Goal: Transaction & Acquisition: Purchase product/service

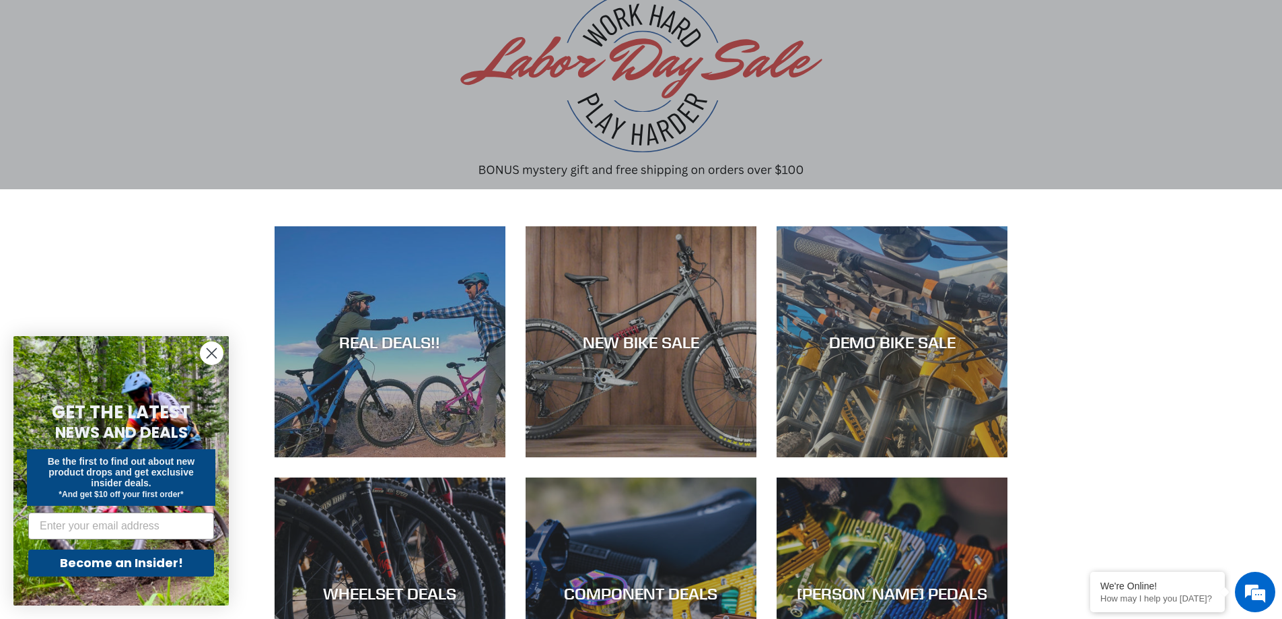
scroll to position [67, 0]
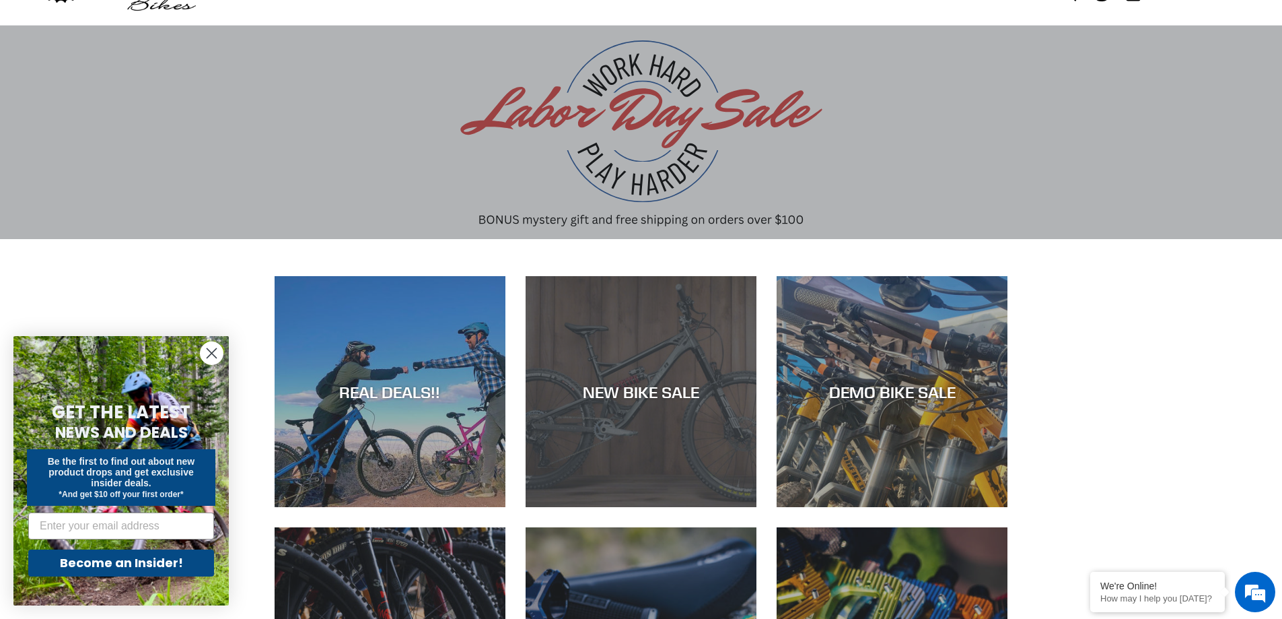
click at [689, 507] on div "NEW BIKE SALE" at bounding box center [641, 507] width 231 height 0
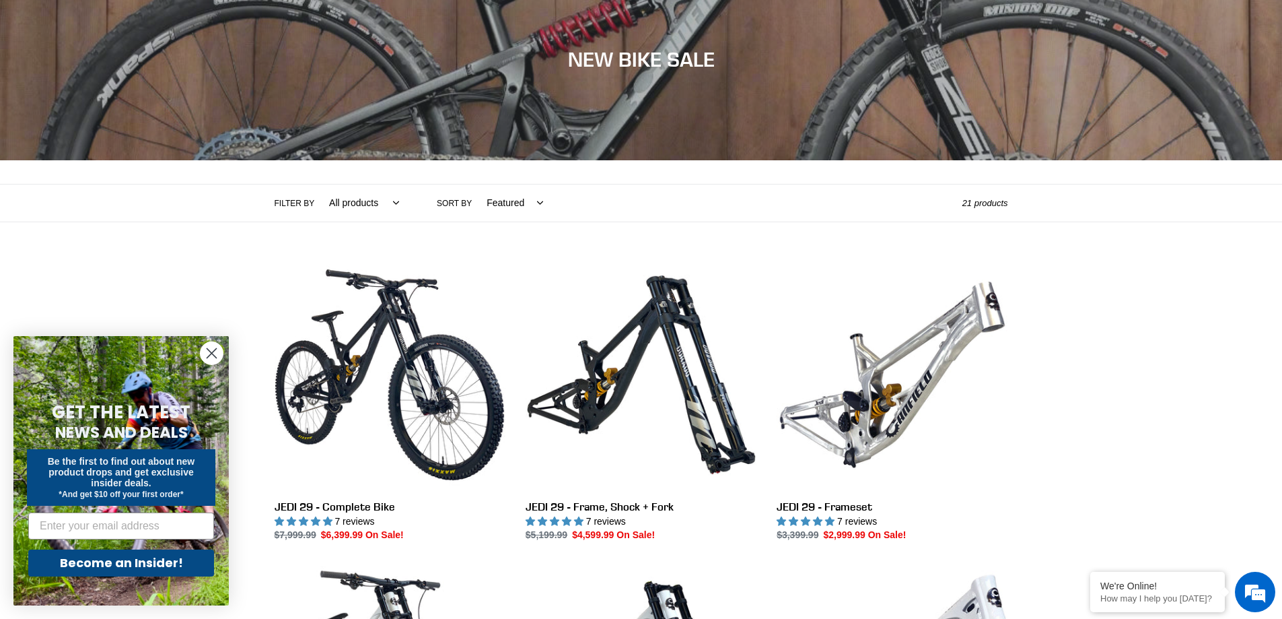
scroll to position [202, 0]
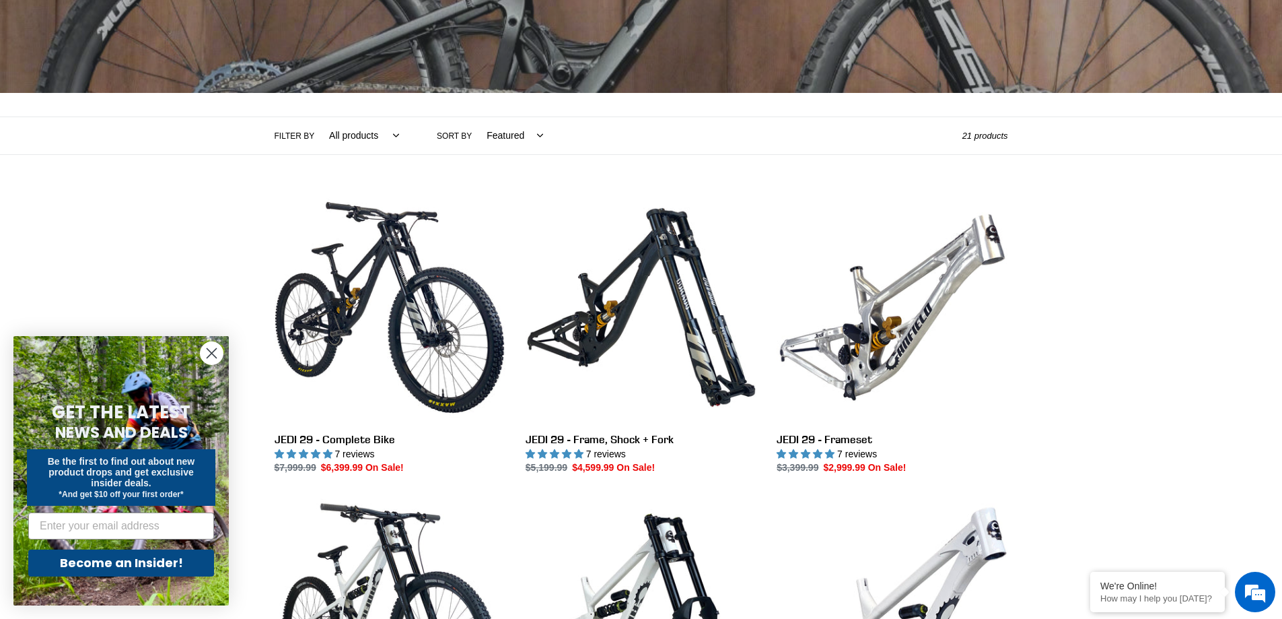
click at [221, 353] on circle "Close dialog" at bounding box center [212, 353] width 22 height 22
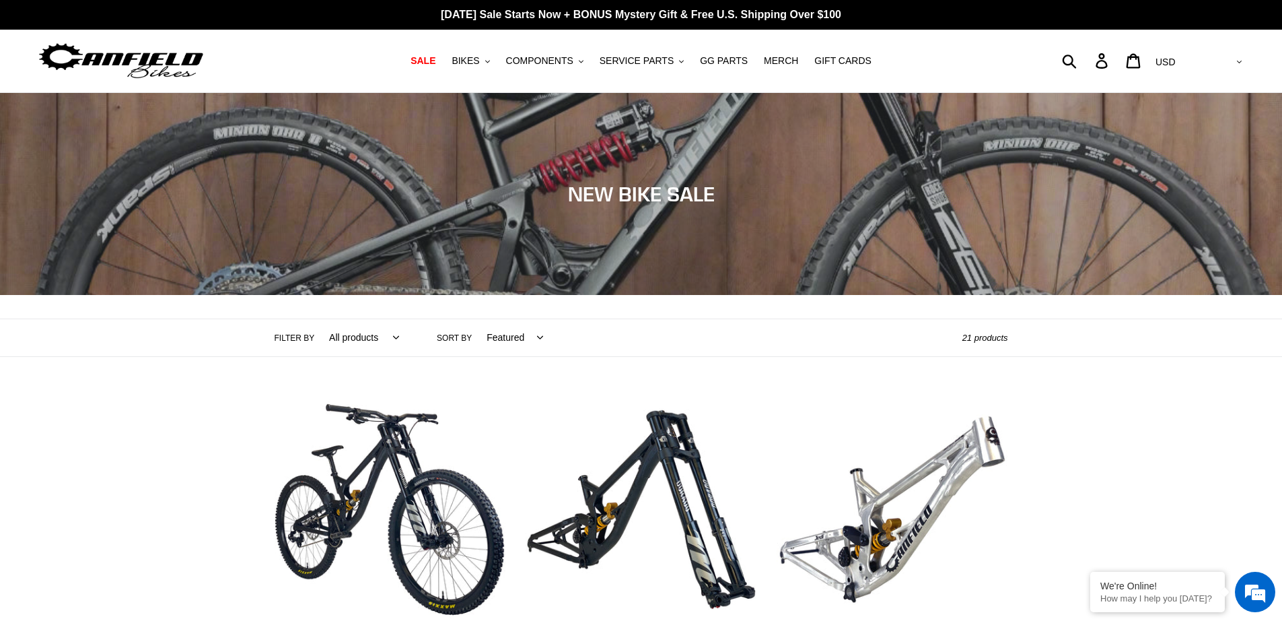
scroll to position [269, 0]
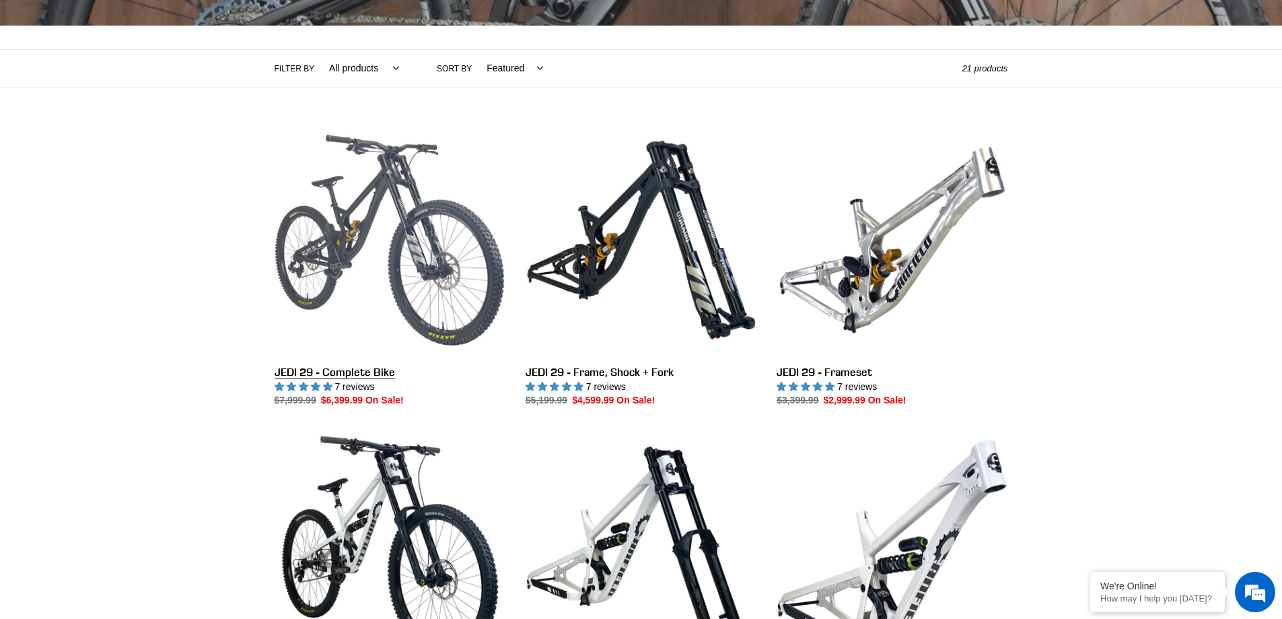
click at [360, 373] on link "JEDI 29 - Complete Bike" at bounding box center [390, 266] width 231 height 283
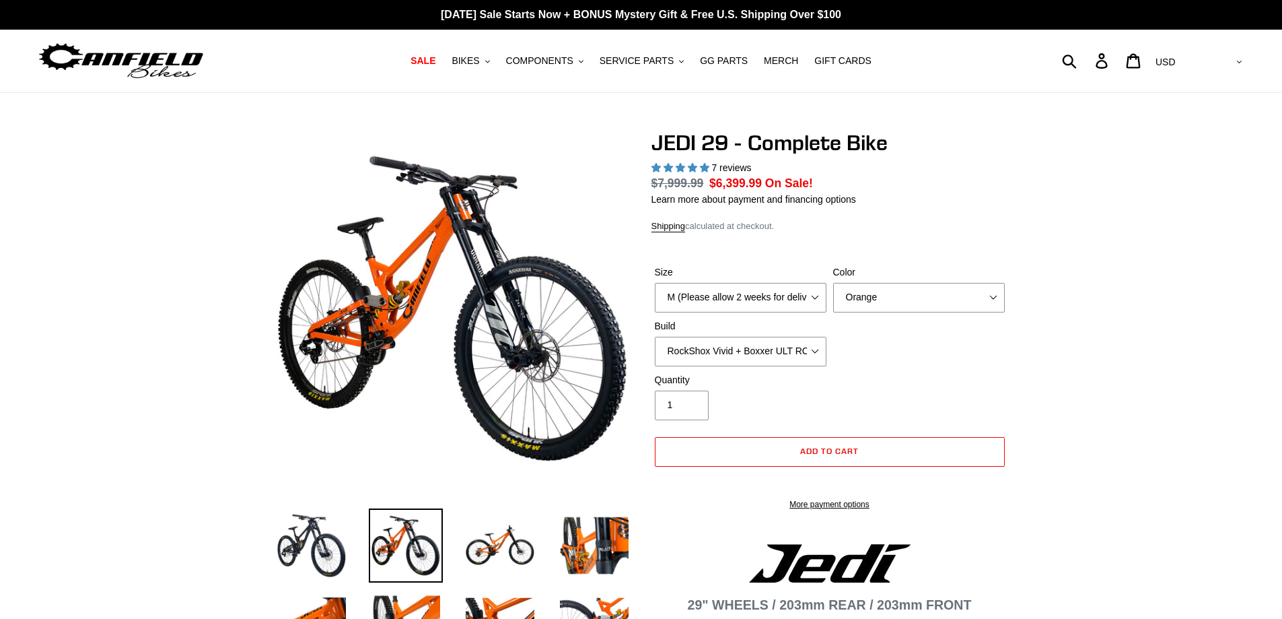
select select "highest-rating"
drag, startPoint x: 712, startPoint y: 183, endPoint x: 818, endPoint y: 194, distance: 106.2
click at [810, 193] on div "JEDI 29 - Complete Bike 7 reviews Regular price $7,999.99 Sale price $6,399.99 …" at bounding box center [830, 327] width 357 height 394
click at [967, 211] on div "JEDI 29 - Complete Bike 7 reviews Regular price $7,999.99 Sale price $6,399.99 …" at bounding box center [830, 327] width 357 height 394
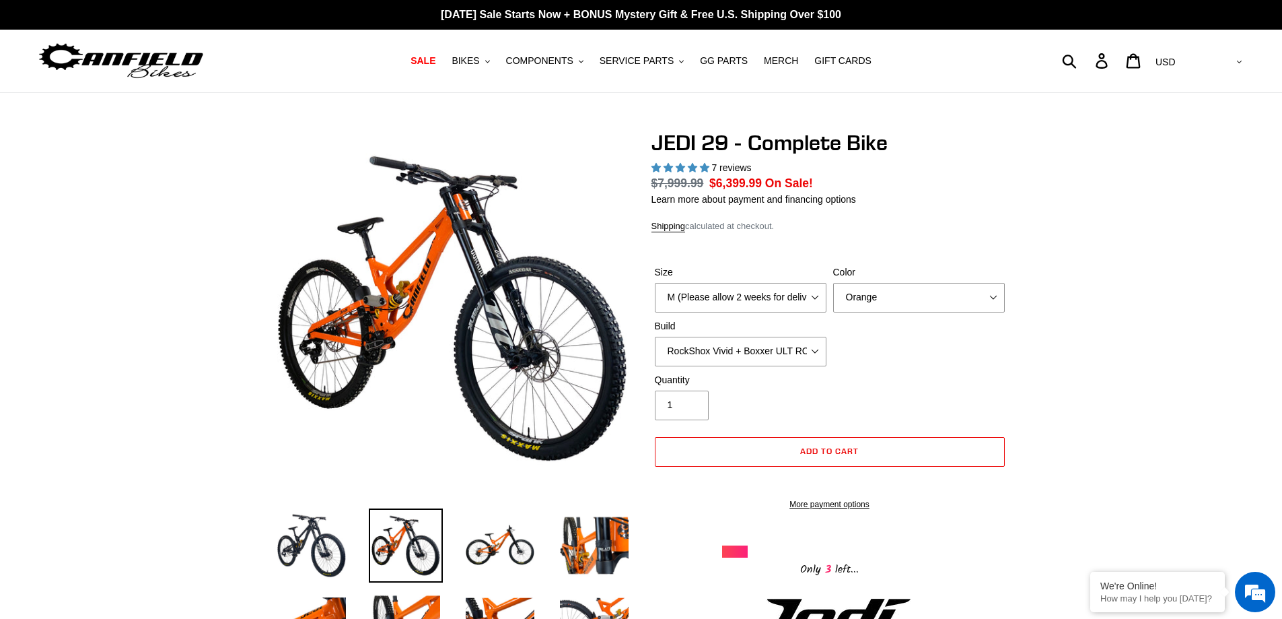
drag, startPoint x: 1081, startPoint y: 148, endPoint x: 1043, endPoint y: 60, distance: 95.9
click at [302, 544] on img at bounding box center [312, 545] width 74 height 74
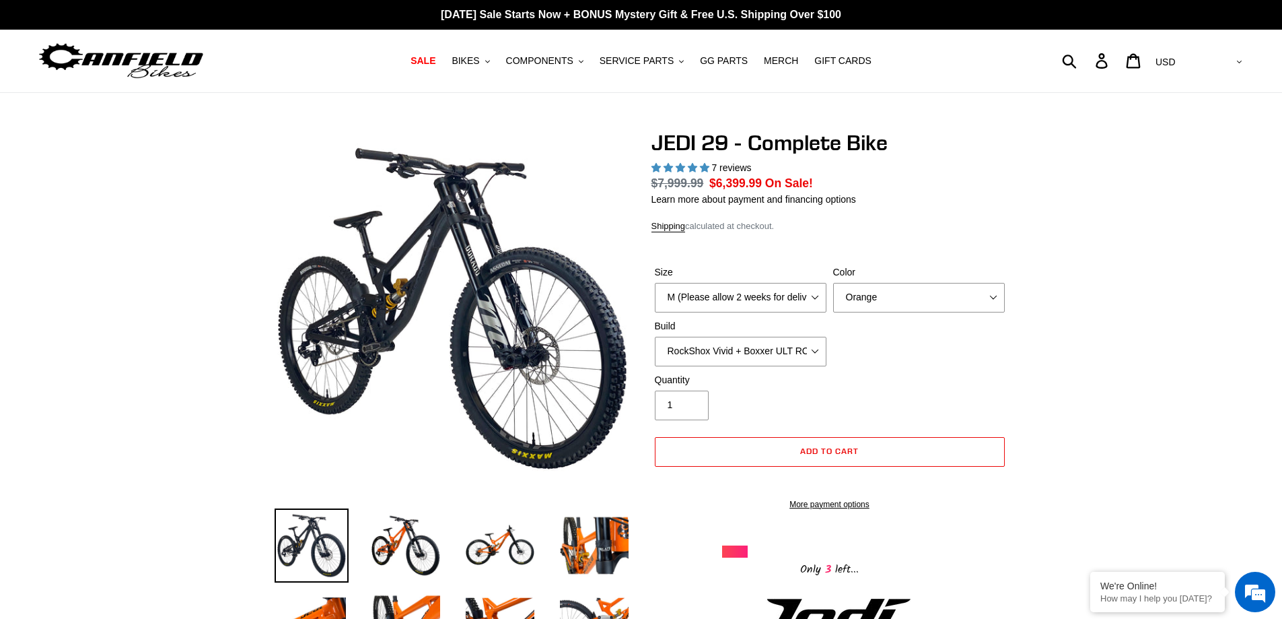
click at [702, 168] on span "5.00 stars" at bounding box center [704, 167] width 9 height 9
click at [716, 168] on span "7 reviews" at bounding box center [731, 167] width 40 height 11
click at [412, 543] on img at bounding box center [406, 545] width 74 height 74
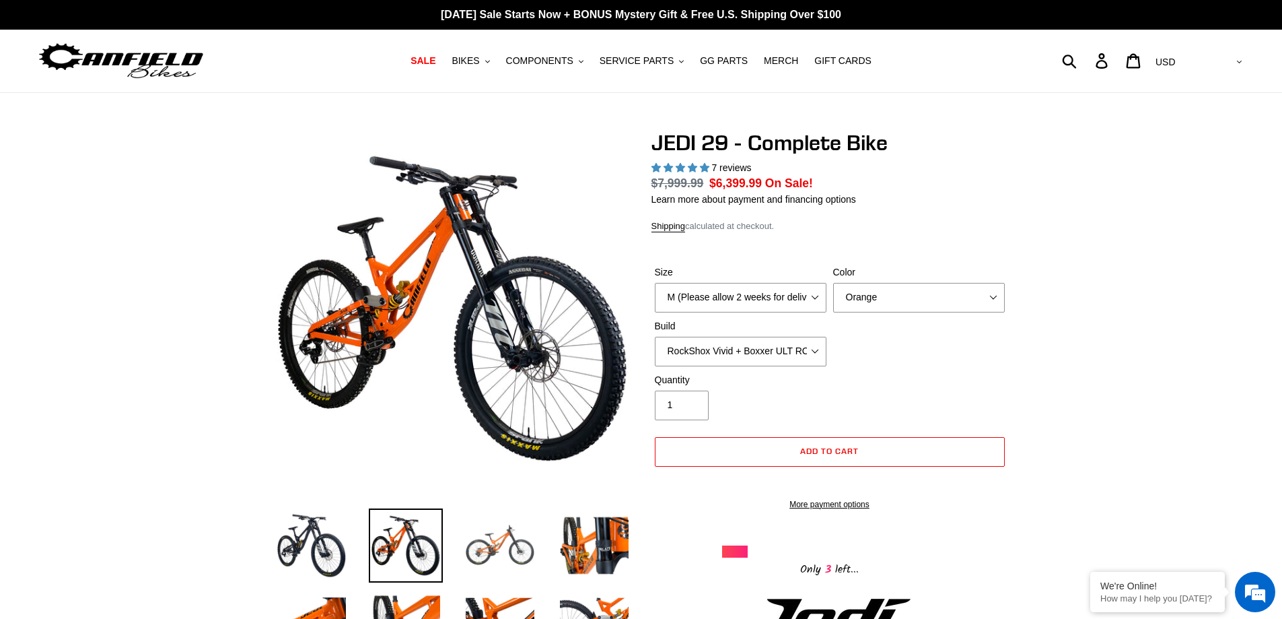
click at [486, 544] on img at bounding box center [500, 545] width 74 height 74
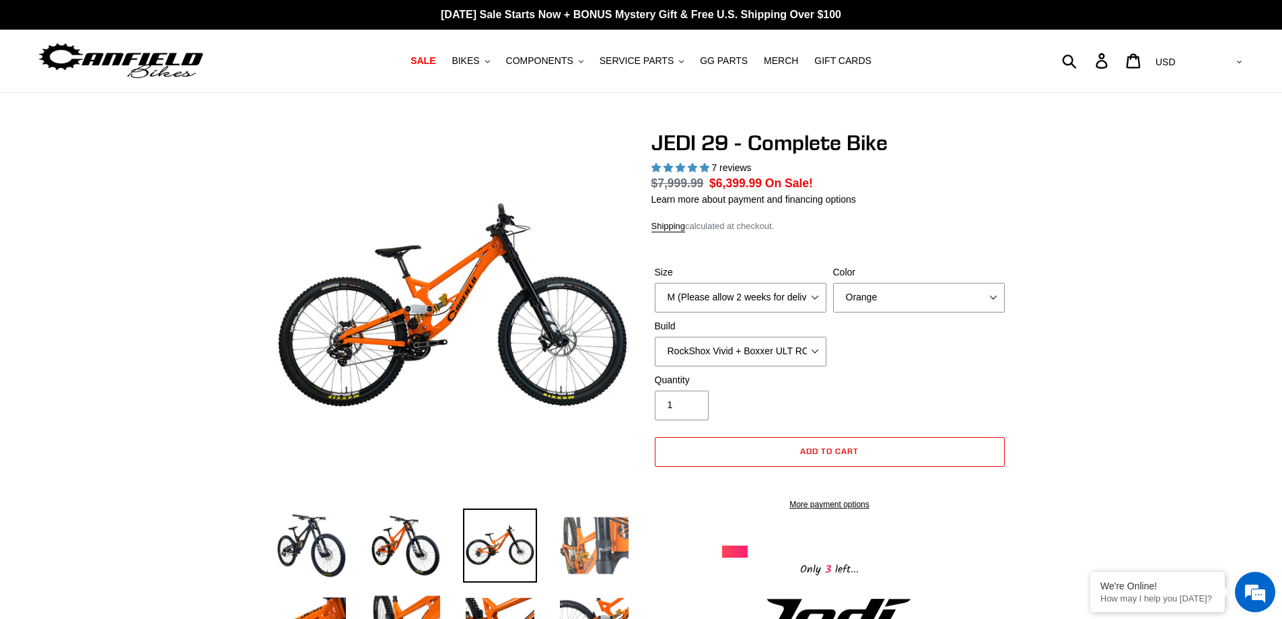
click at [569, 540] on img at bounding box center [594, 545] width 74 height 74
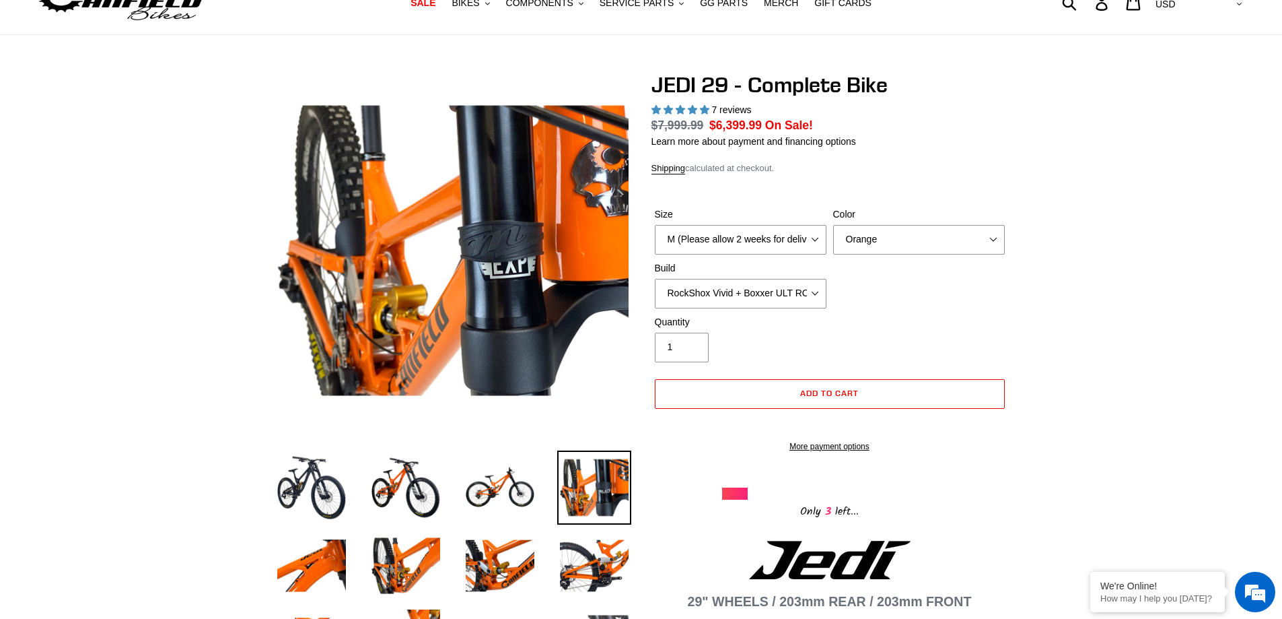
scroll to position [135, 0]
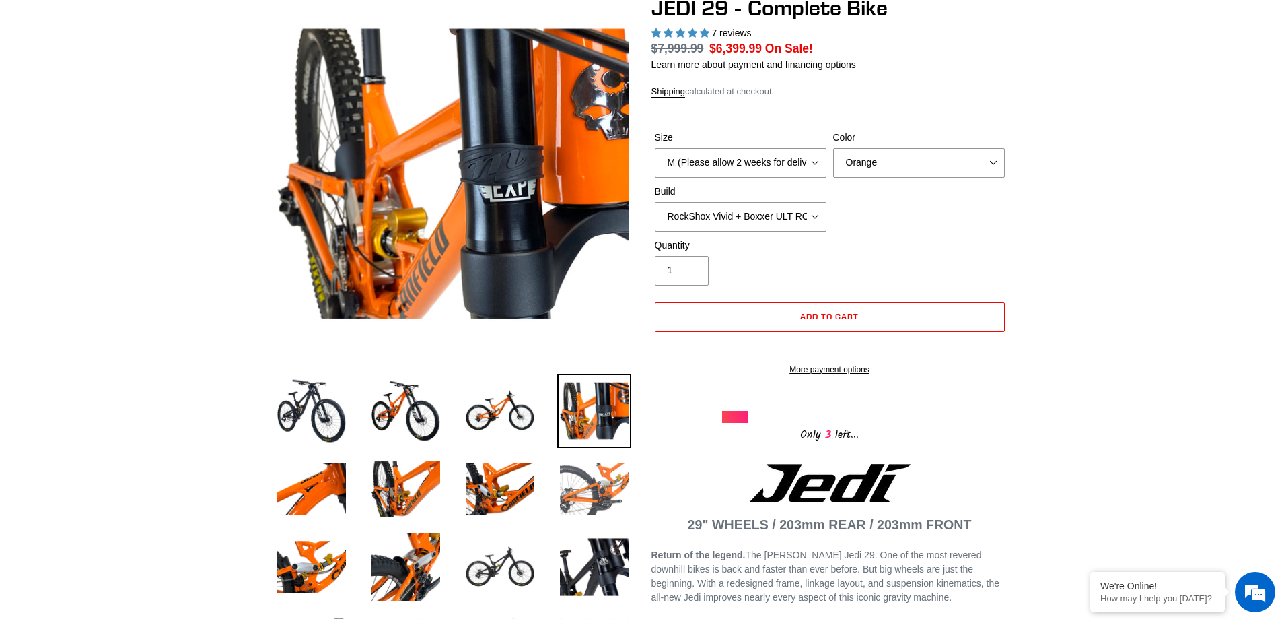
click at [586, 503] on img at bounding box center [594, 489] width 74 height 74
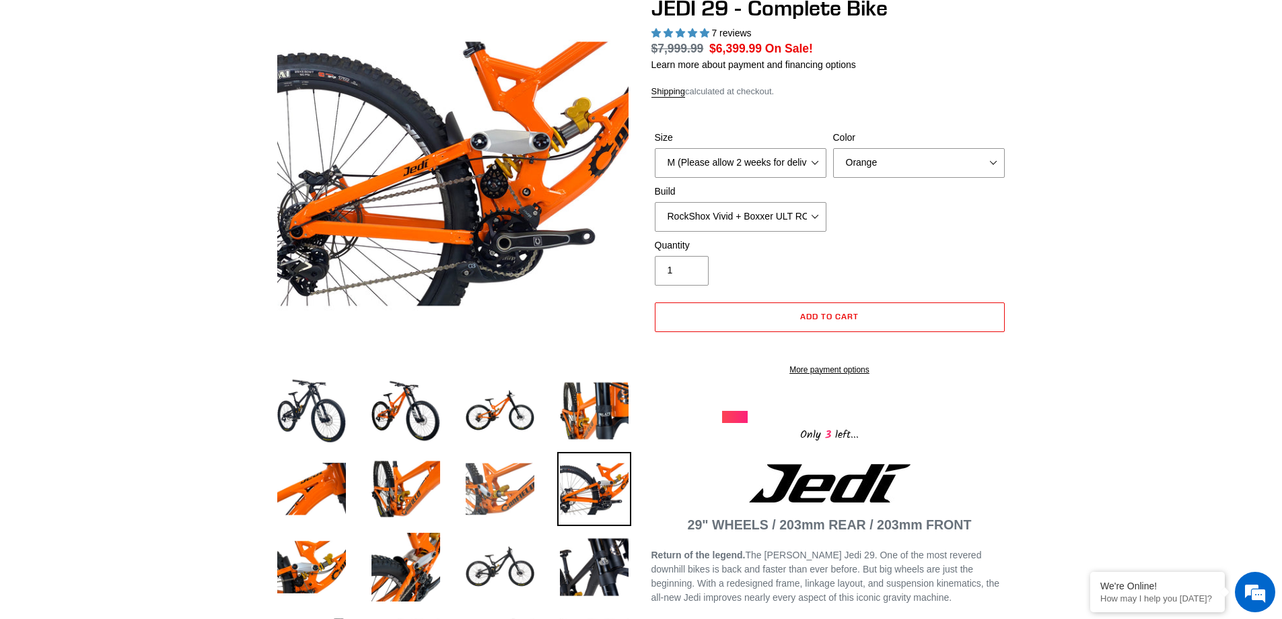
click at [499, 480] on img at bounding box center [500, 489] width 74 height 74
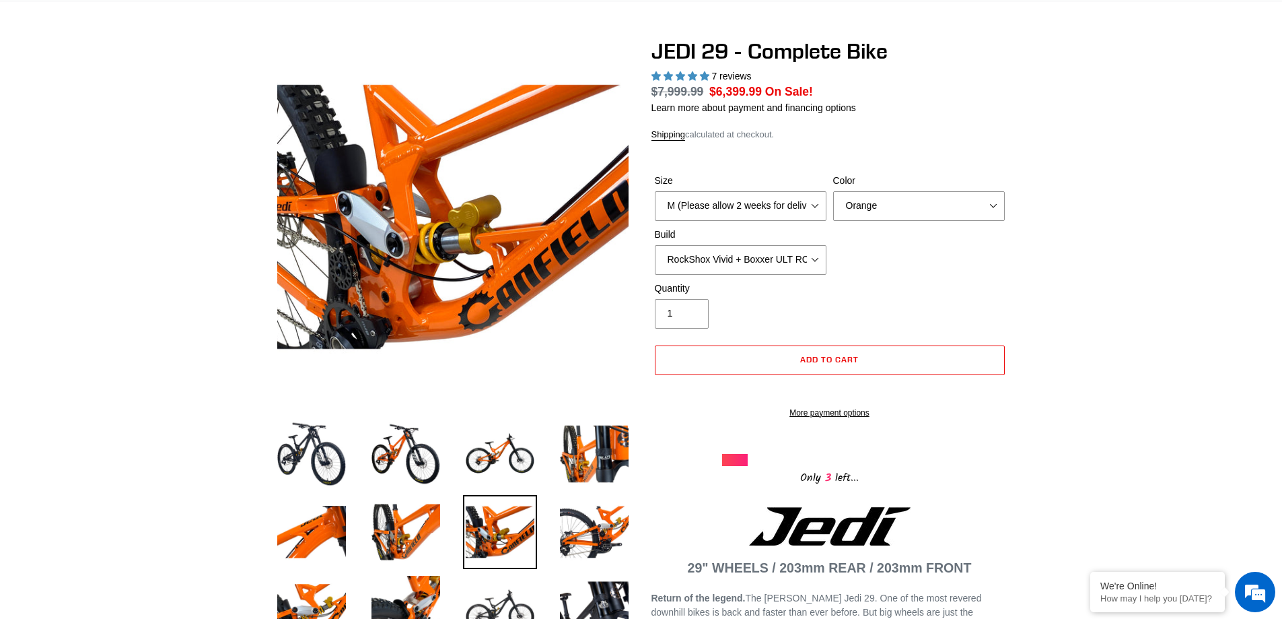
scroll to position [0, 0]
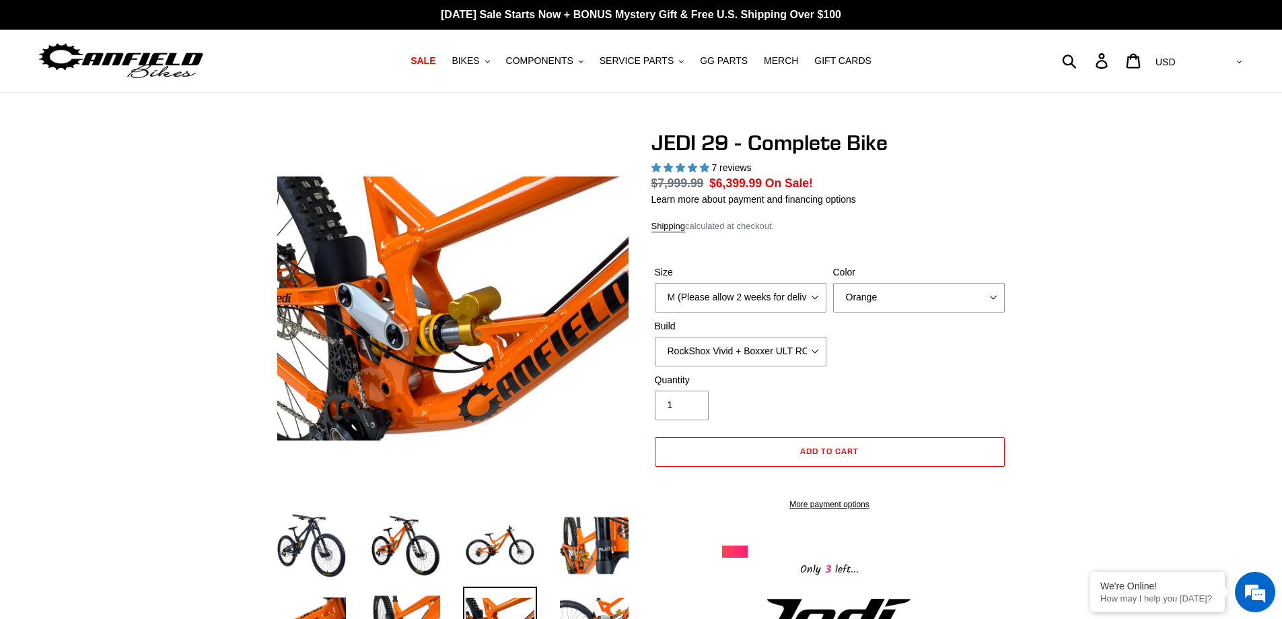
drag, startPoint x: 1131, startPoint y: 341, endPoint x: 1079, endPoint y: 207, distance: 144.5
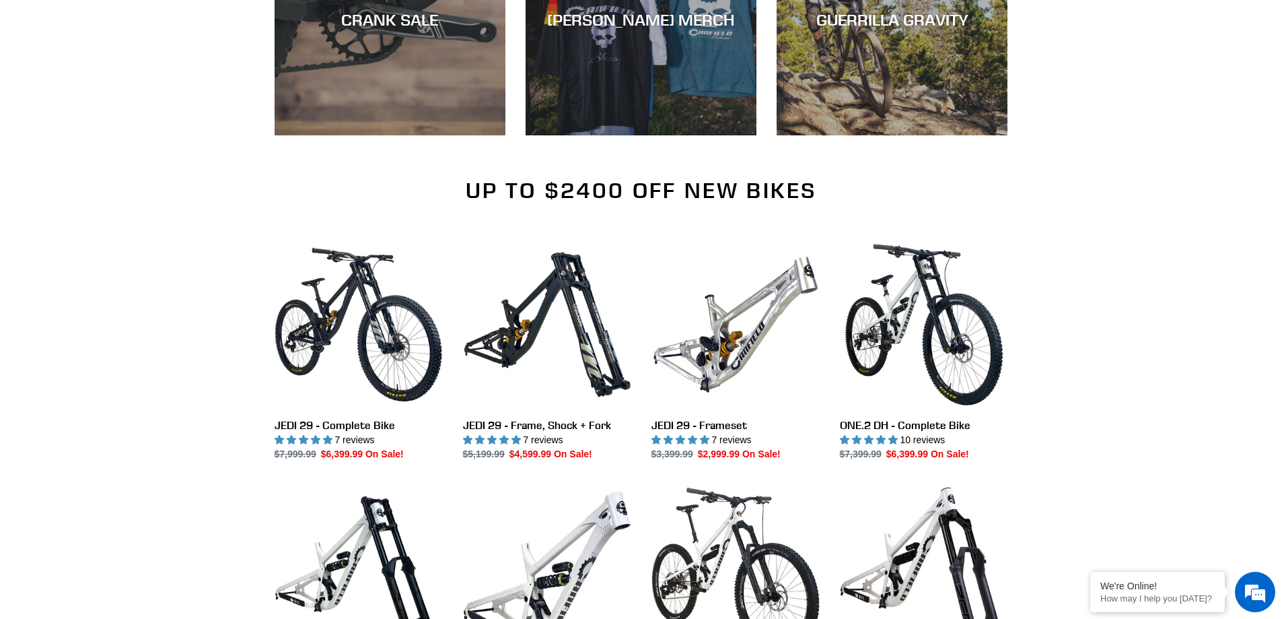
scroll to position [942, 0]
